Goal: Check status: Check status

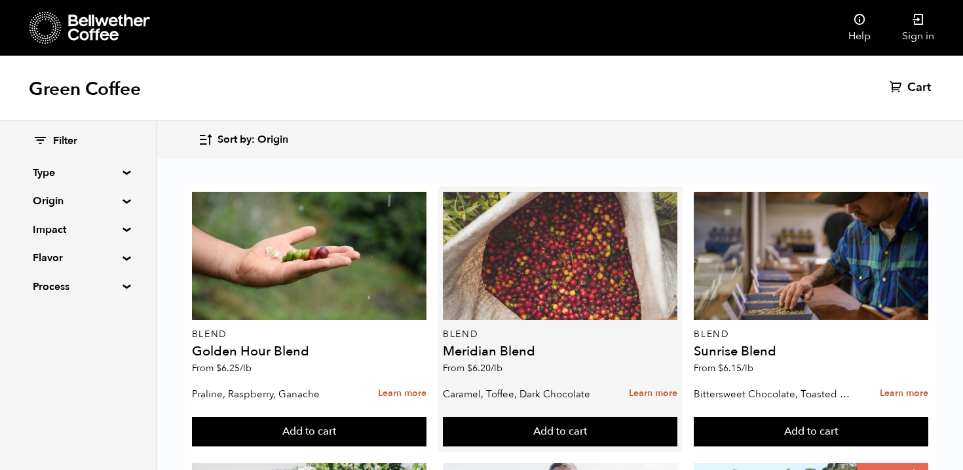
scroll to position [250, 0]
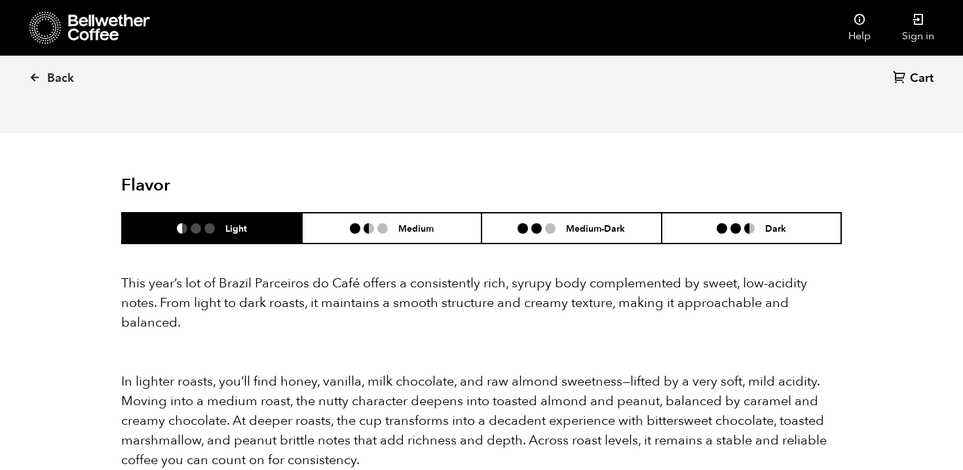
scroll to position [1063, 0]
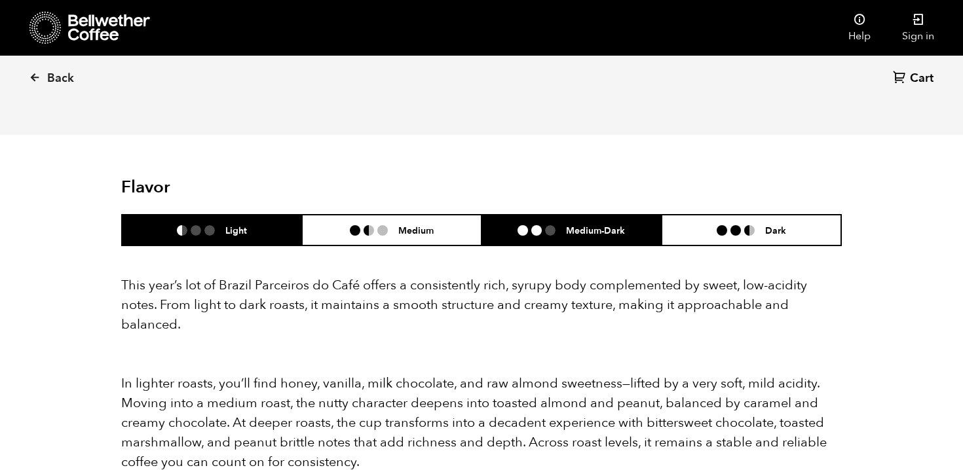
click at [546, 225] on li "Medium-Dark" at bounding box center [571, 230] width 180 height 31
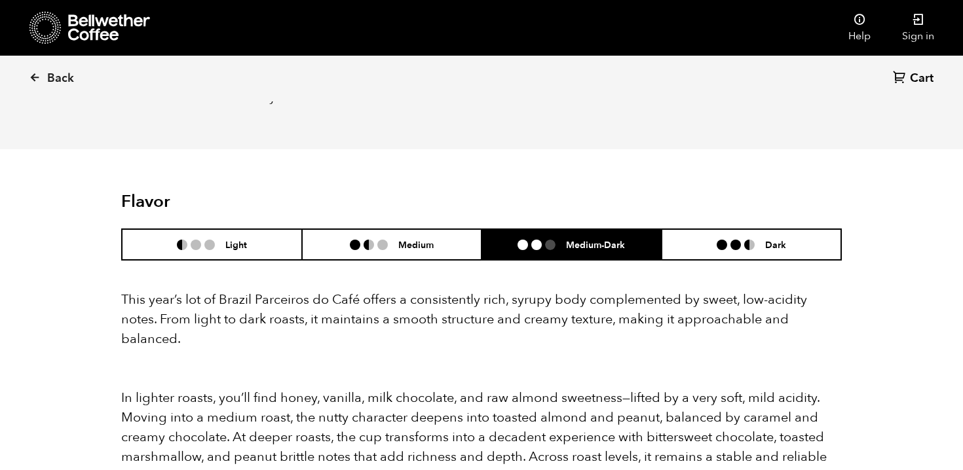
scroll to position [1033, 0]
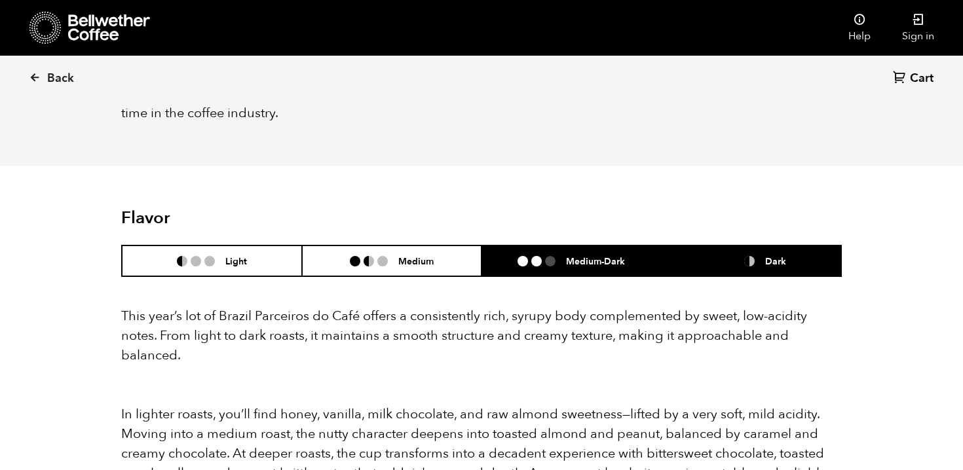
click at [739, 253] on li "Dark" at bounding box center [751, 261] width 180 height 31
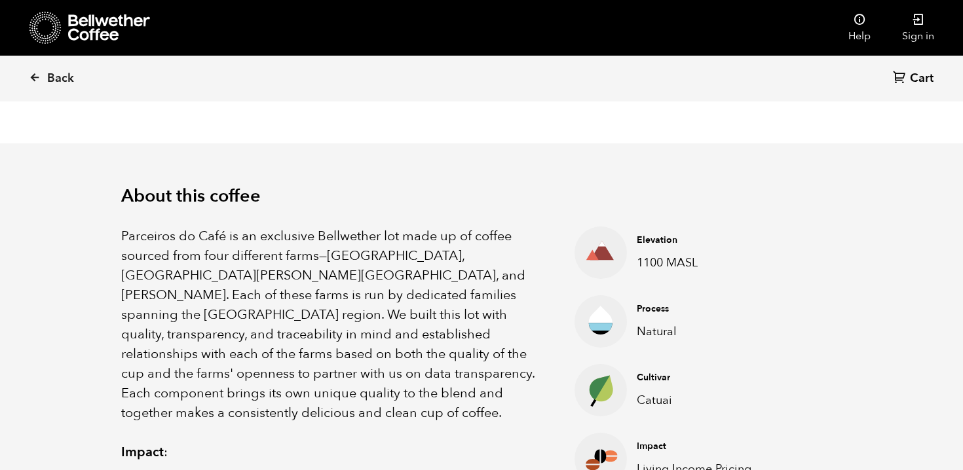
scroll to position [209, 0]
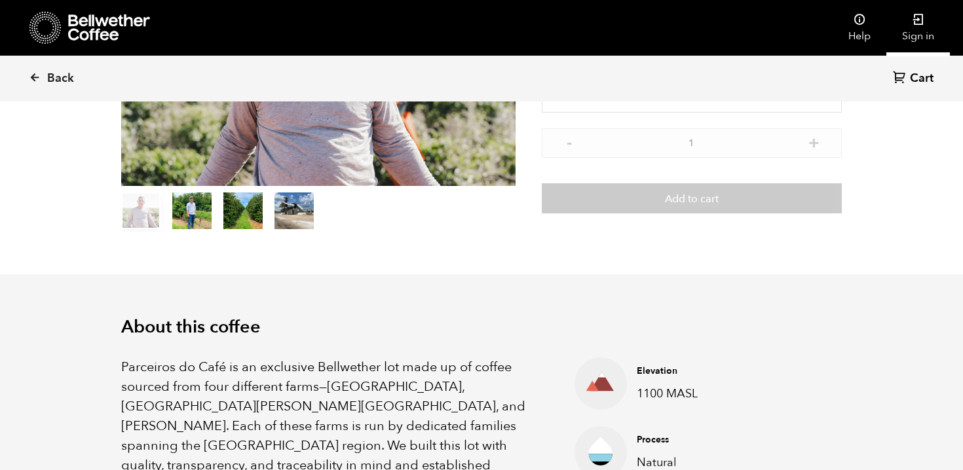
click at [918, 31] on link "Sign in" at bounding box center [918, 28] width 64 height 56
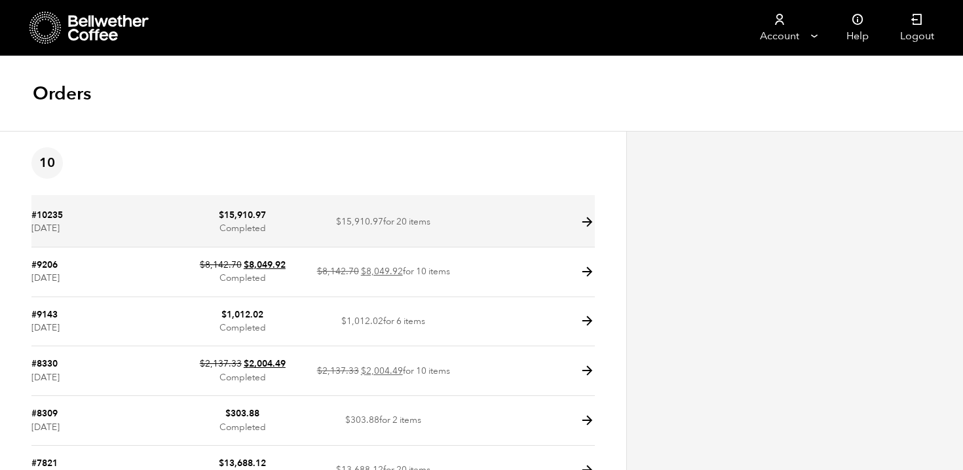
click at [588, 223] on icon at bounding box center [587, 222] width 15 height 15
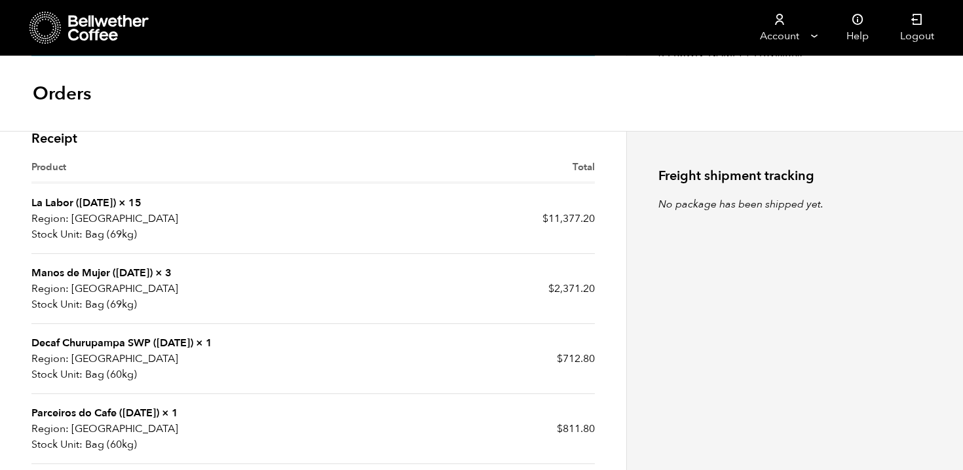
scroll to position [338, 0]
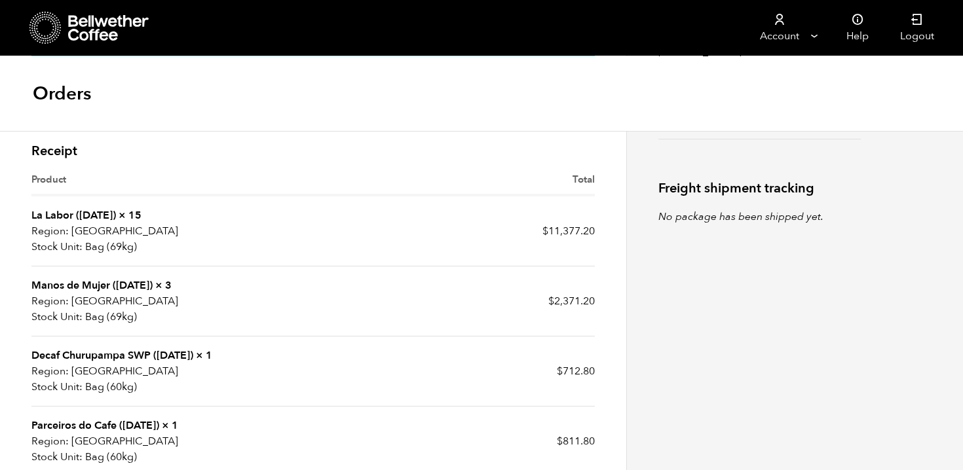
click at [70, 214] on link "La Labor ([DATE])" at bounding box center [73, 215] width 84 height 14
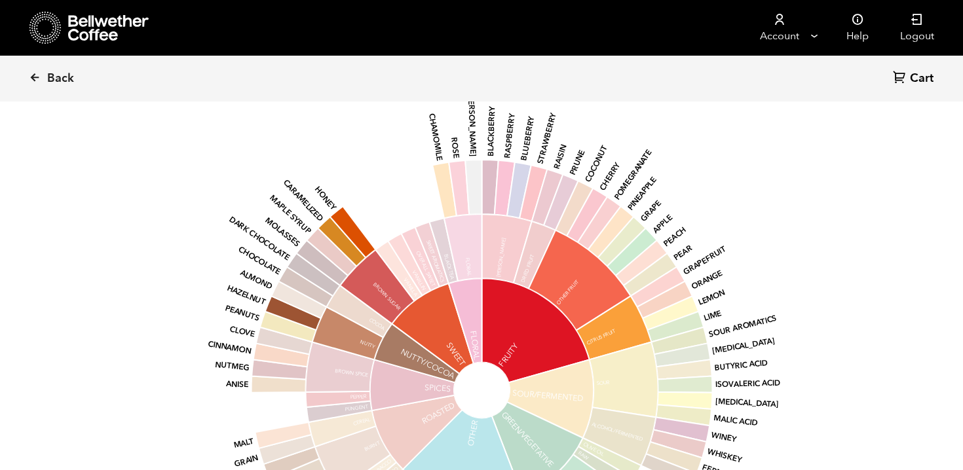
scroll to position [1493, 0]
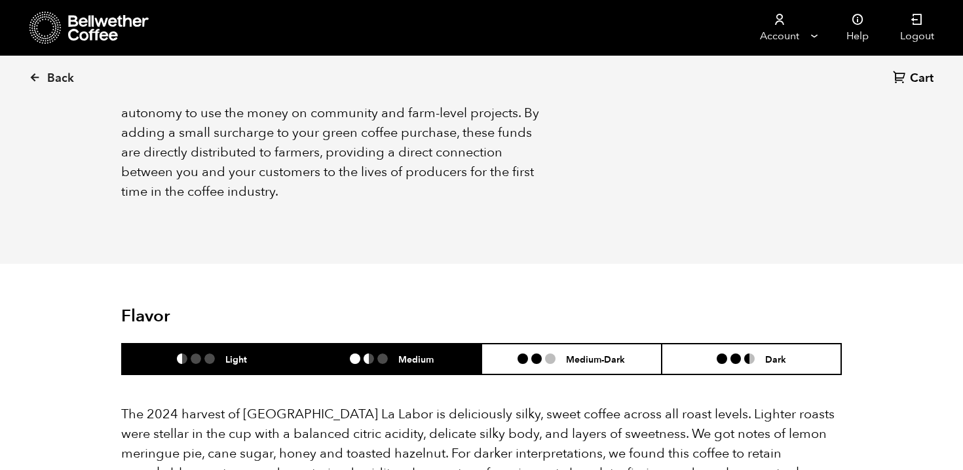
click at [410, 344] on li "Medium" at bounding box center [392, 359] width 180 height 31
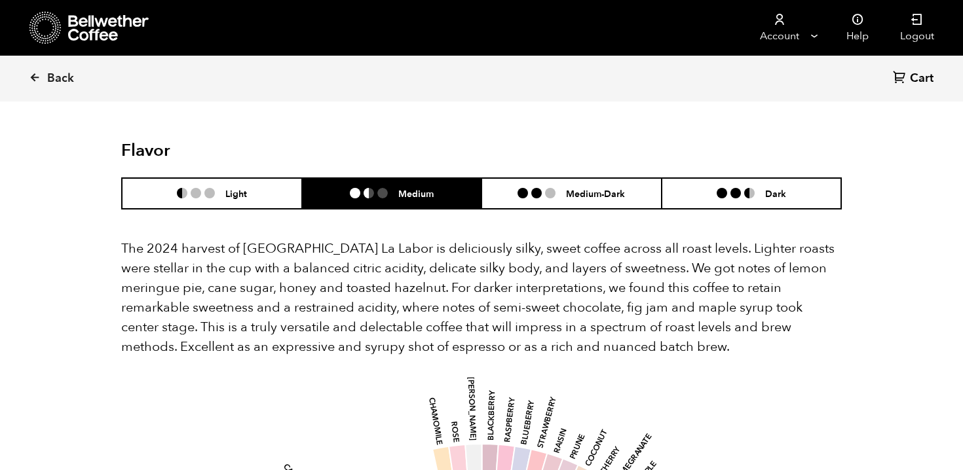
scroll to position [1189, 0]
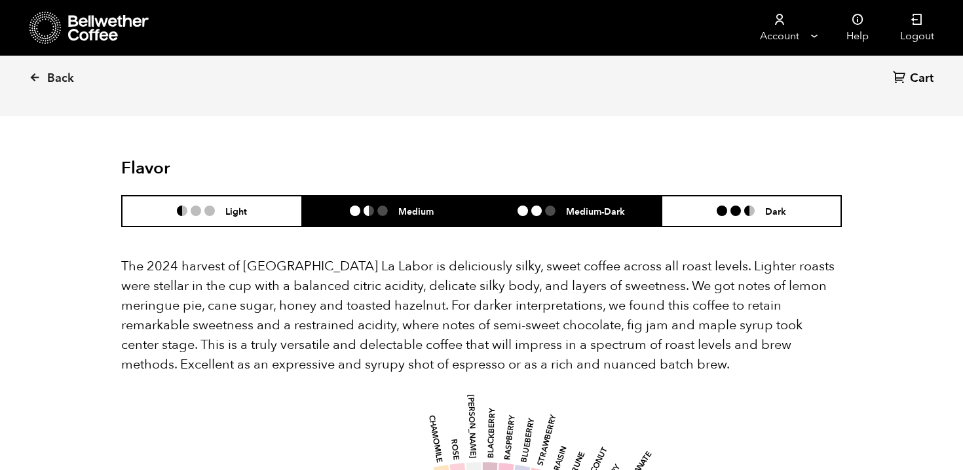
click at [530, 206] on ul at bounding box center [541, 211] width 48 height 10
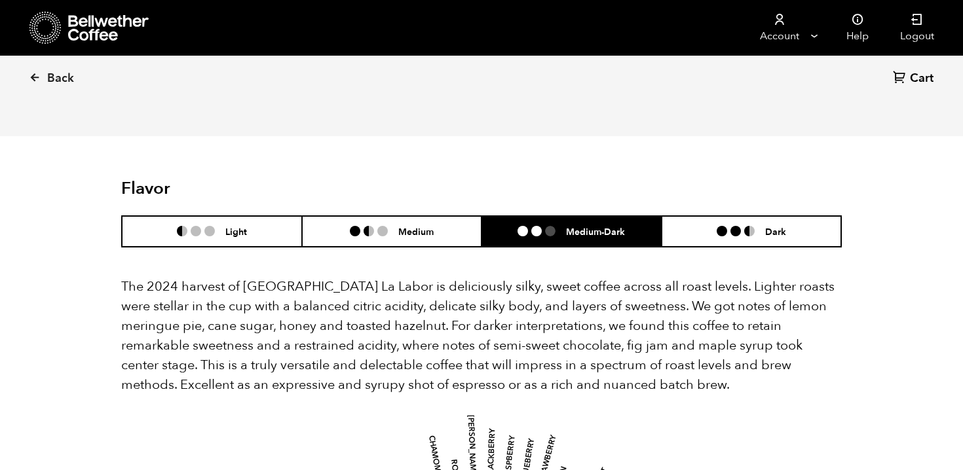
scroll to position [1150, 0]
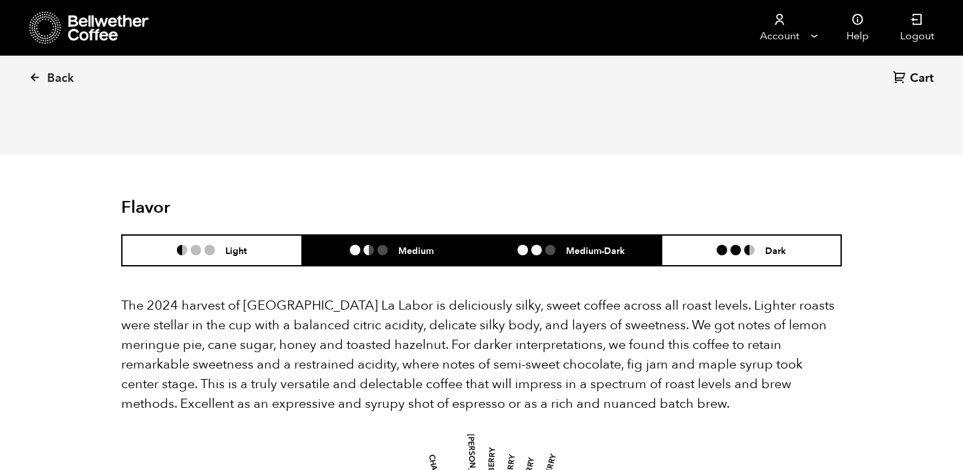
click at [443, 235] on li "Medium" at bounding box center [392, 250] width 180 height 31
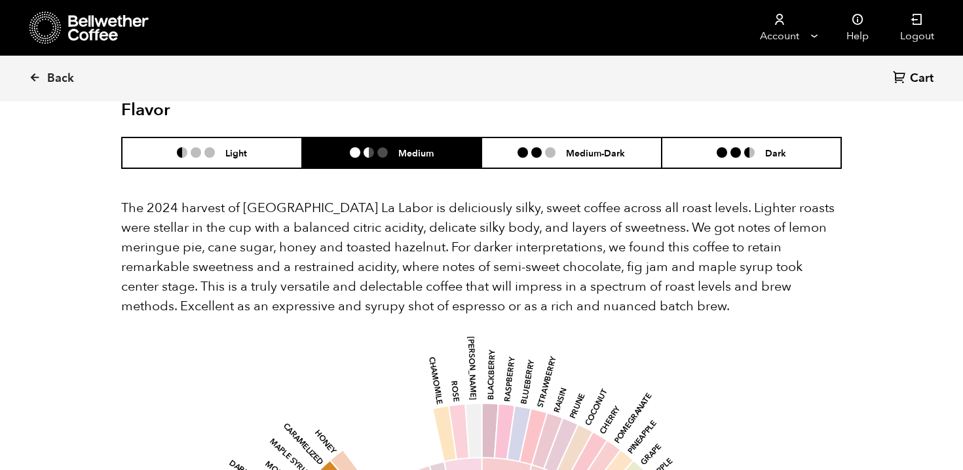
scroll to position [1236, 0]
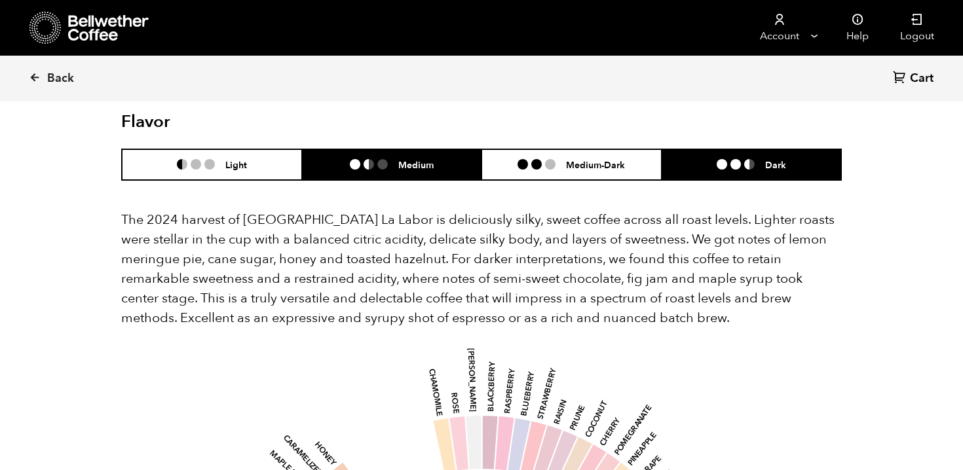
click at [728, 153] on li "Dark" at bounding box center [751, 164] width 180 height 31
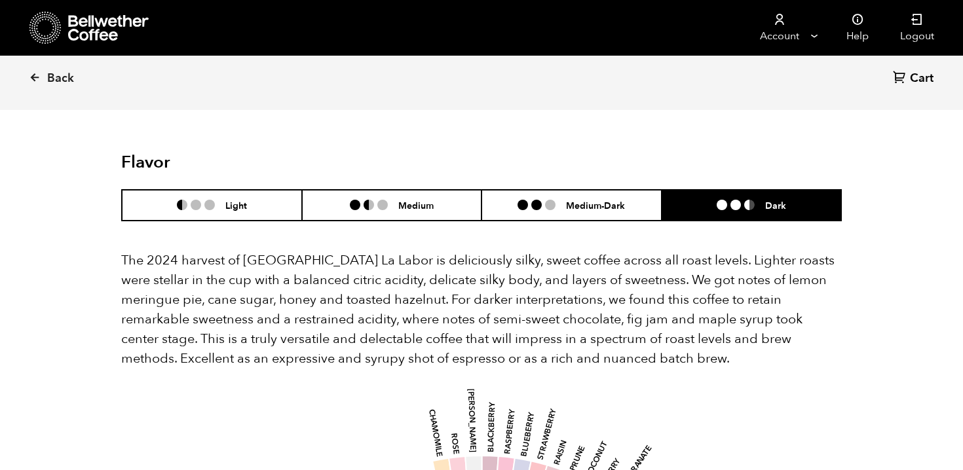
scroll to position [1174, 0]
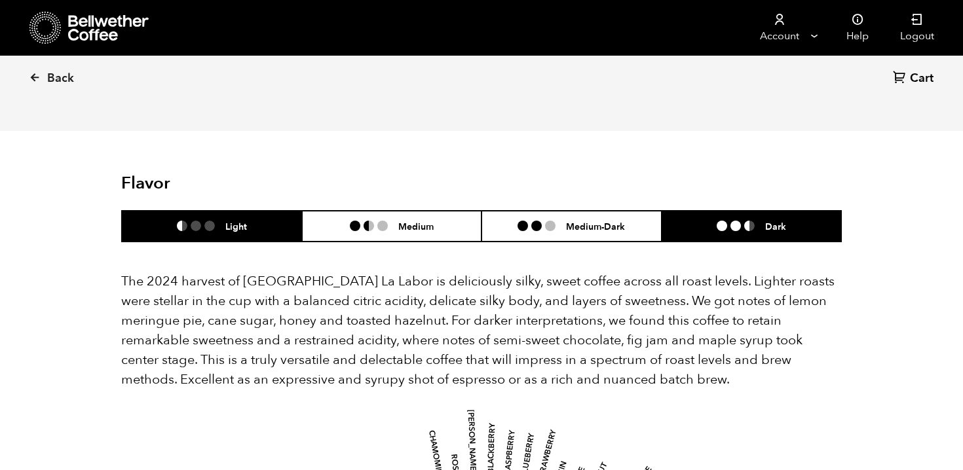
click at [254, 211] on li "Light" at bounding box center [212, 226] width 180 height 31
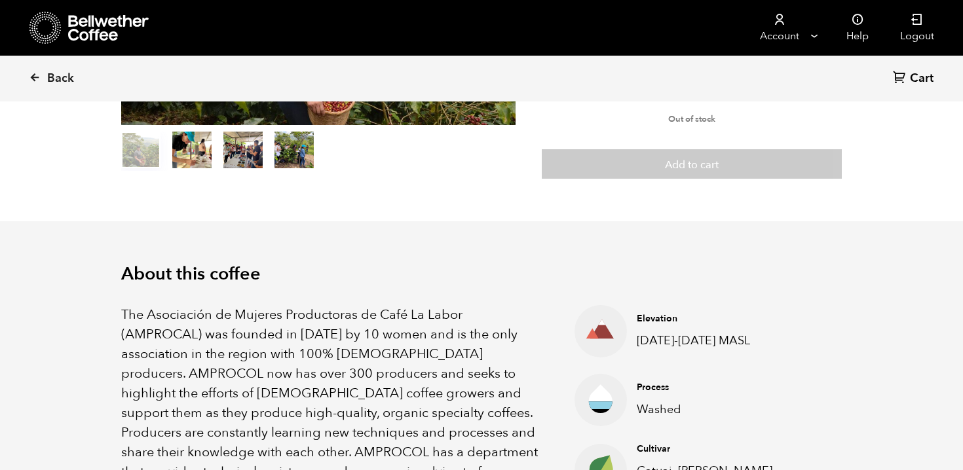
scroll to position [0, 0]
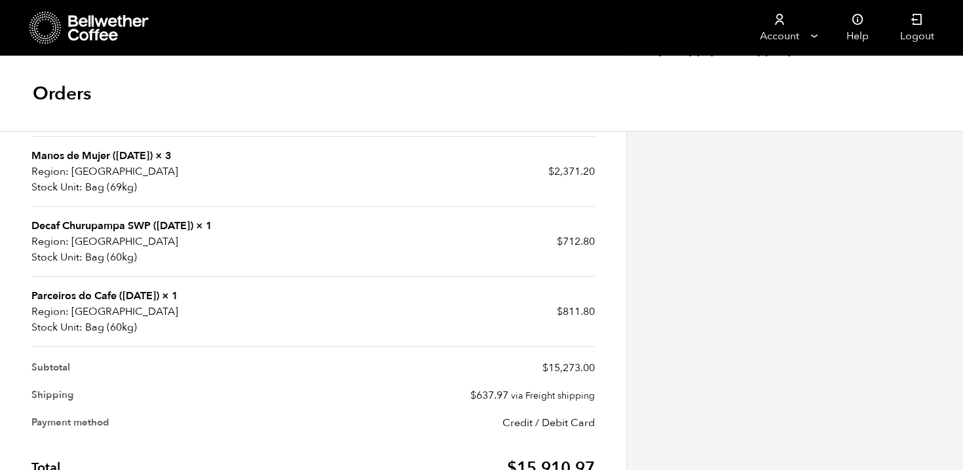
scroll to position [555, 0]
